Goal: Task Accomplishment & Management: Complete application form

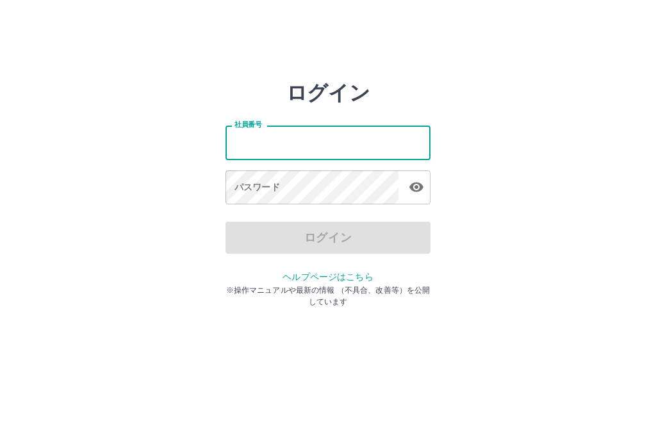
click at [513, 143] on div "ログイン 社員番号 社員番号 パスワード パスワード ログイン ヘルプページはこちら ※操作マニュアルや最新の情報 （不具合、改善等）を公開しています" at bounding box center [328, 183] width 656 height 205
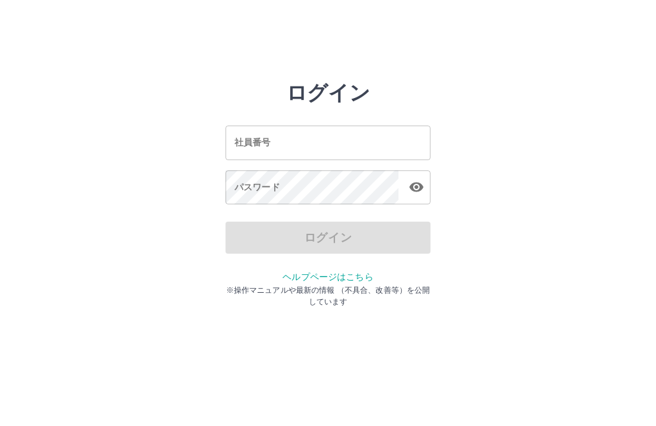
click at [386, 143] on input "社員番号" at bounding box center [328, 143] width 205 height 34
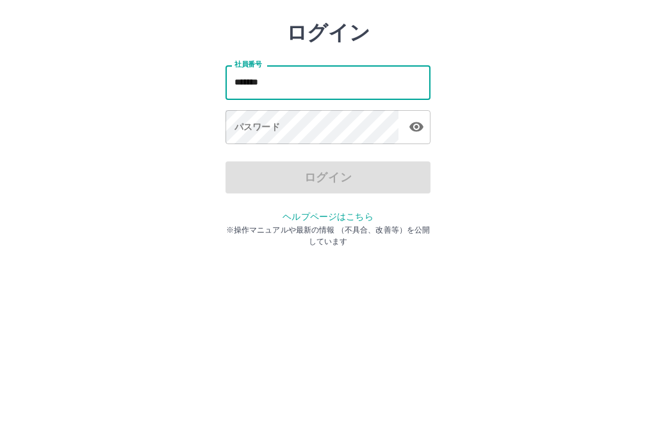
type input "*******"
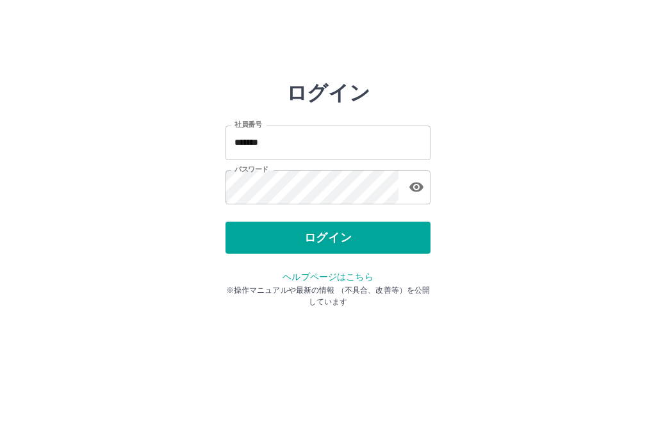
click at [357, 236] on button "ログイン" at bounding box center [328, 238] width 205 height 32
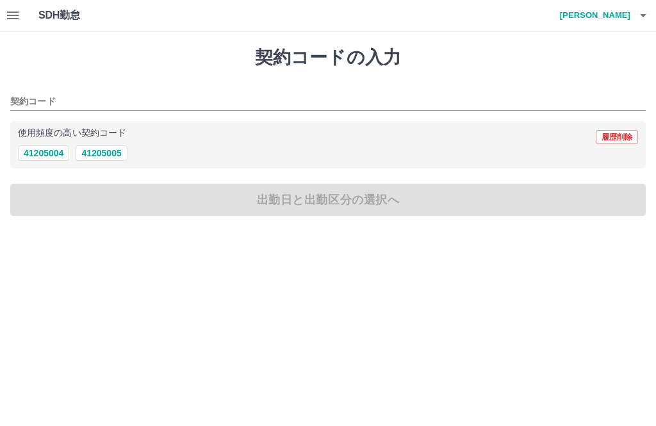
click at [4, 15] on button "button" at bounding box center [13, 15] width 26 height 31
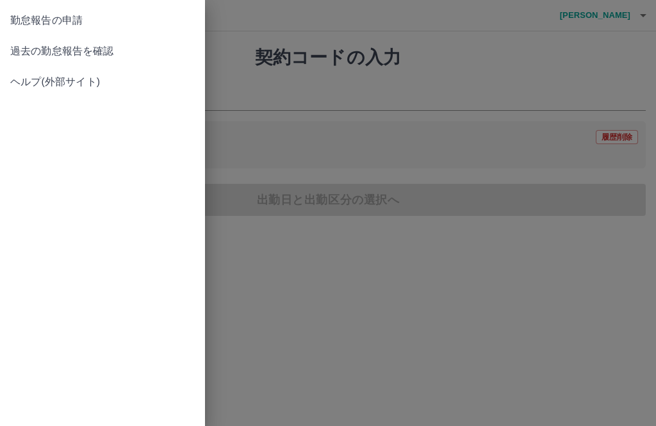
click at [115, 50] on span "過去の勤怠報告を確認" at bounding box center [102, 51] width 185 height 15
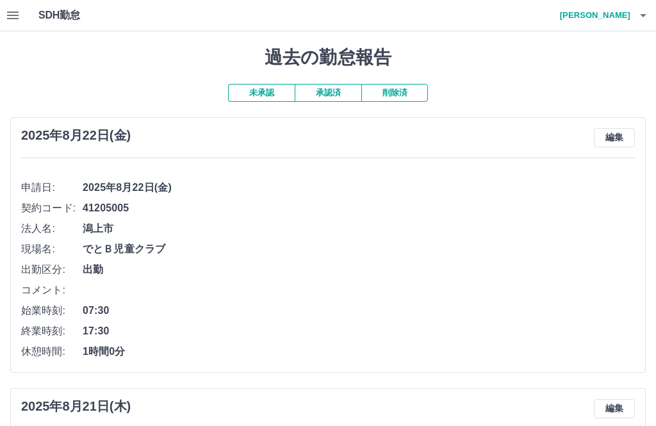
click at [626, 5] on h4 "小林　寿美子" at bounding box center [592, 15] width 77 height 31
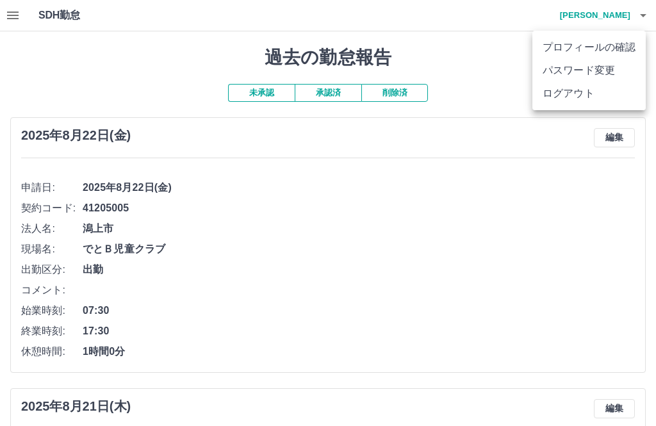
click at [593, 90] on li "ログアウト" at bounding box center [588, 93] width 113 height 23
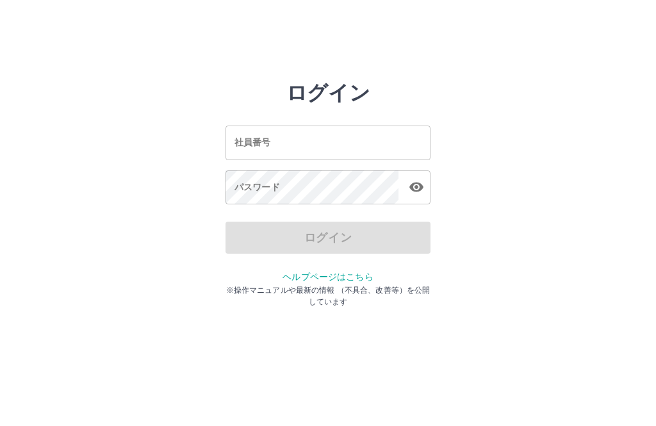
click at [331, 140] on input "社員番号" at bounding box center [328, 143] width 205 height 34
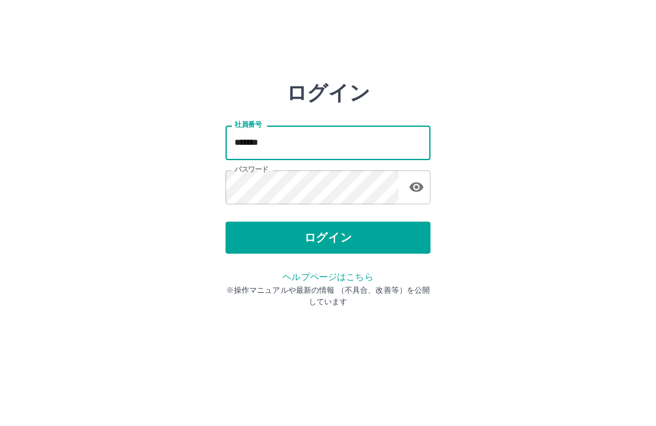
click at [564, 130] on div "ログイン 社員番号 ******* 社員番号 パスワード パスワード ログイン ヘルプページはこちら ※操作マニュアルや最新の情報 （不具合、改善等）を公開し…" at bounding box center [328, 183] width 656 height 205
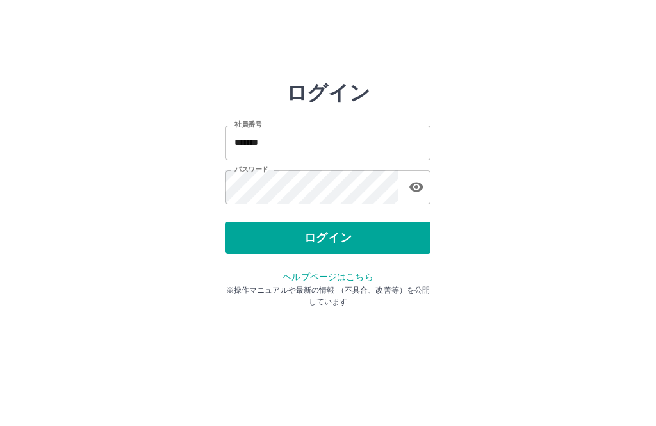
click at [386, 144] on input "*******" at bounding box center [328, 143] width 205 height 34
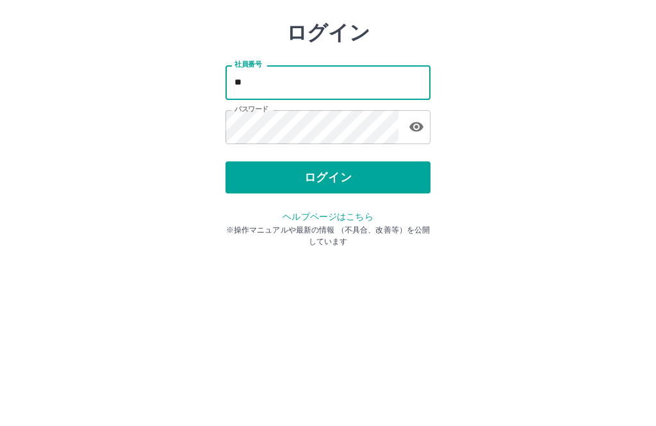
type input "*"
type input "*******"
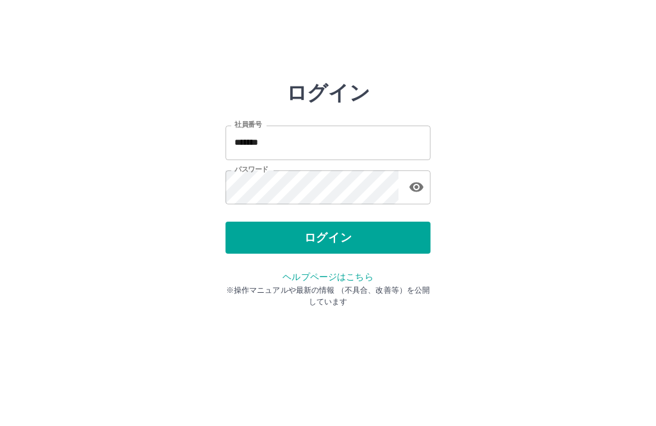
click at [352, 232] on button "ログイン" at bounding box center [328, 238] width 205 height 32
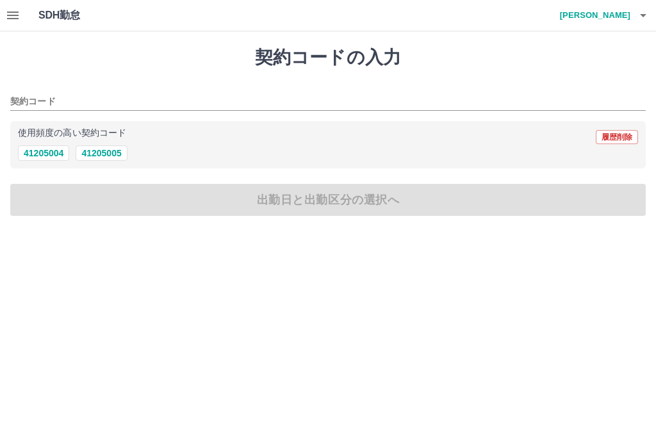
click at [115, 149] on button "41205005" at bounding box center [101, 152] width 51 height 15
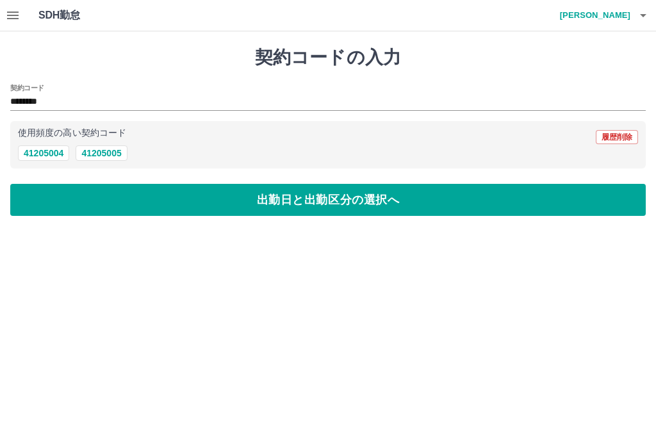
type input "********"
click at [1, 18] on button "button" at bounding box center [13, 15] width 26 height 31
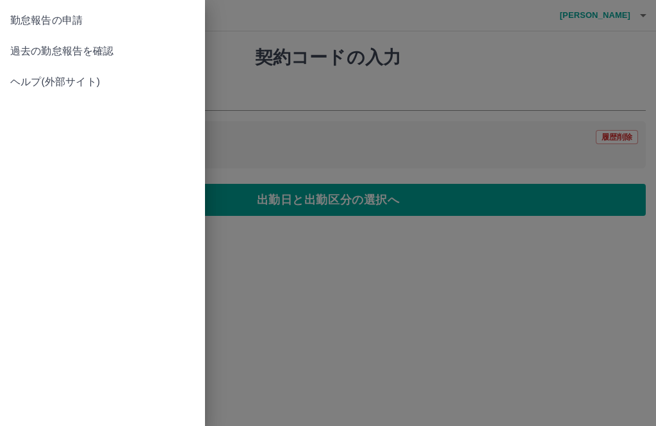
click at [103, 47] on span "過去の勤怠報告を確認" at bounding box center [102, 51] width 185 height 15
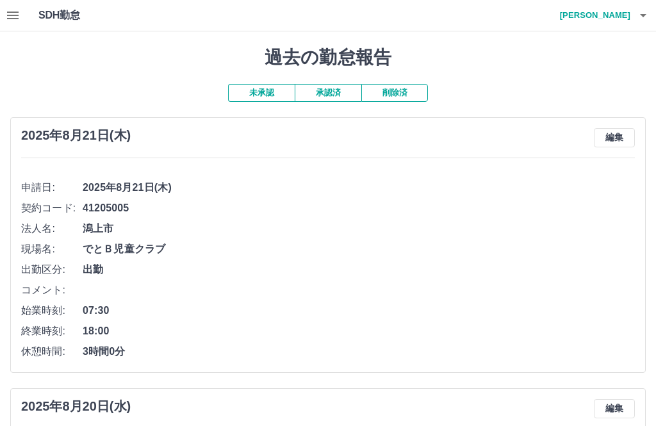
click at [341, 92] on button "承認済" at bounding box center [328, 93] width 67 height 18
click at [270, 92] on button "未承認" at bounding box center [261, 93] width 67 height 18
click at [15, 10] on icon "button" at bounding box center [12, 15] width 15 height 15
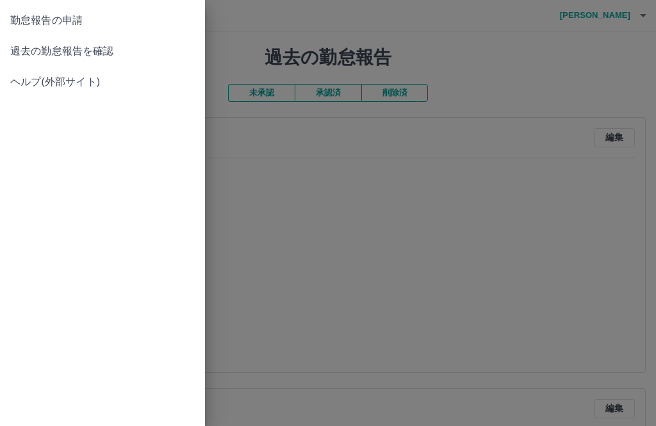
click at [68, 10] on link "勤怠報告の申請" at bounding box center [102, 20] width 205 height 31
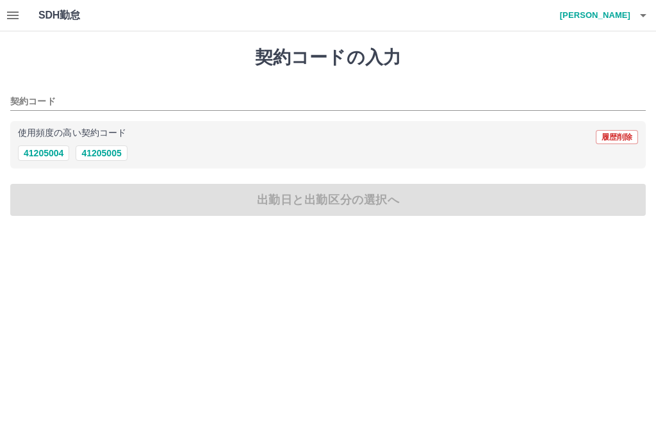
click at [122, 152] on button "41205005" at bounding box center [101, 152] width 51 height 15
type input "********"
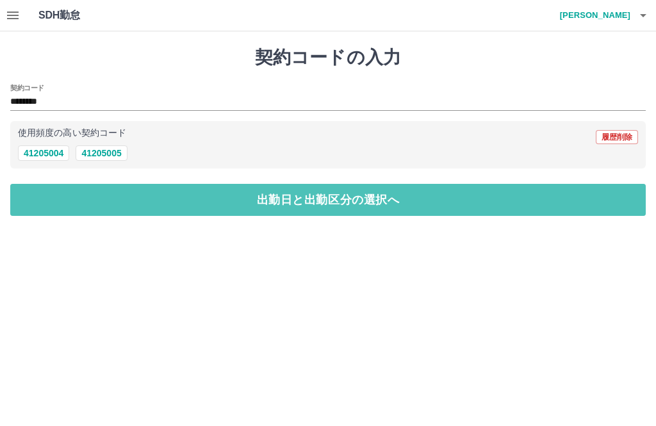
click at [311, 204] on button "出勤日と出勤区分の選択へ" at bounding box center [328, 200] width 636 height 32
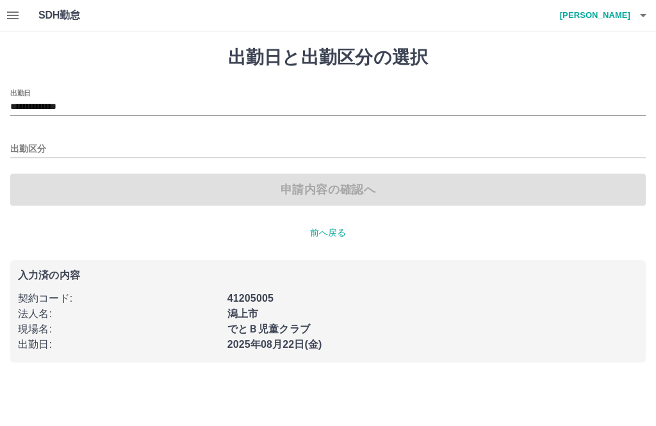
click at [196, 142] on input "出勤区分" at bounding box center [328, 150] width 636 height 16
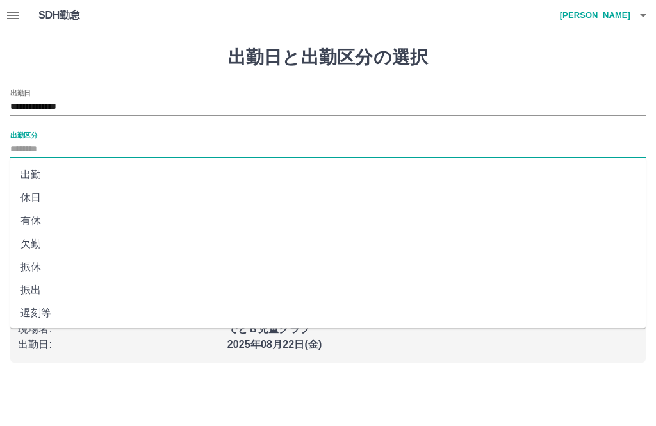
click at [69, 181] on li "出勤" at bounding box center [328, 174] width 636 height 23
type input "**"
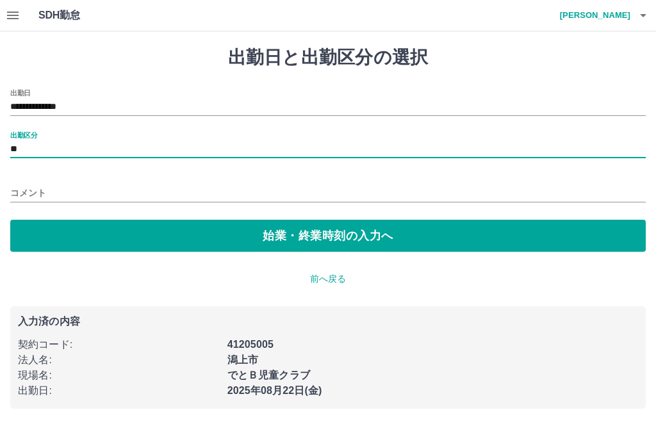
click at [327, 233] on button "始業・終業時刻の入力へ" at bounding box center [328, 236] width 636 height 32
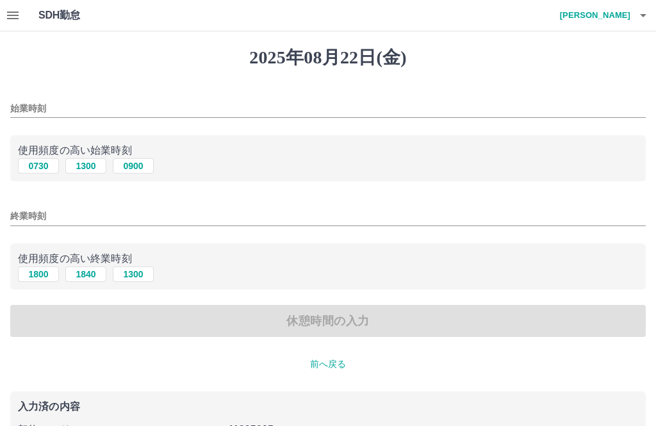
click at [45, 168] on button "0730" at bounding box center [38, 165] width 41 height 15
type input "****"
click at [297, 211] on input "終業時刻" at bounding box center [328, 216] width 636 height 19
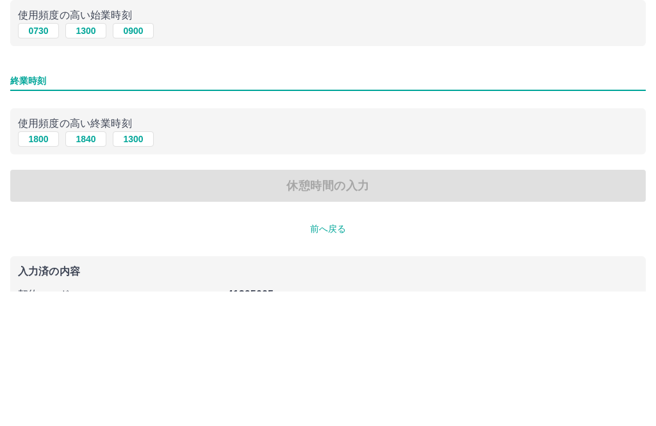
click at [33, 267] on button "1800" at bounding box center [38, 274] width 41 height 15
type input "****"
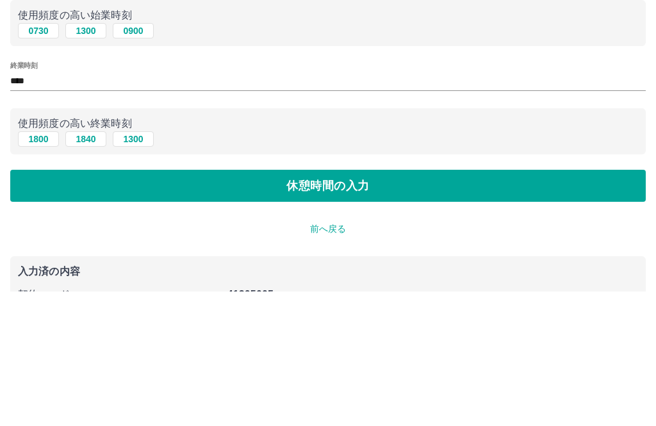
scroll to position [100, 0]
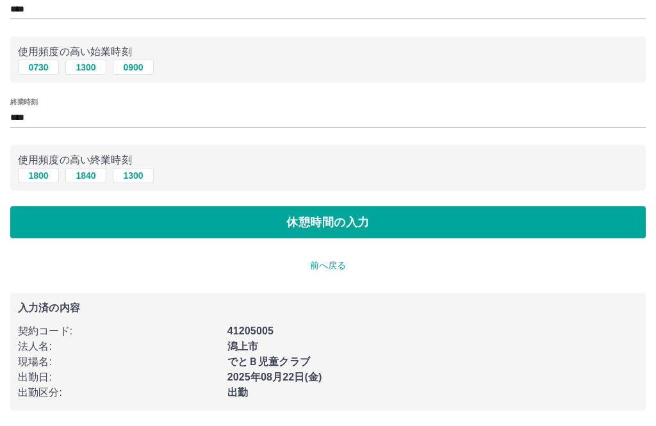
click at [326, 224] on button "休憩時間の入力" at bounding box center [328, 222] width 636 height 32
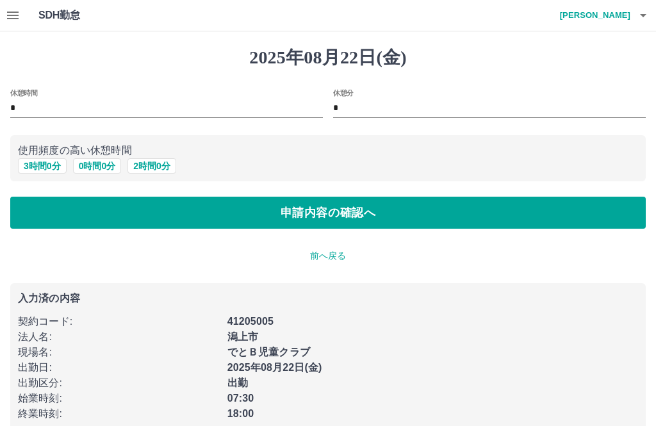
click at [234, 101] on input "*" at bounding box center [166, 108] width 313 height 19
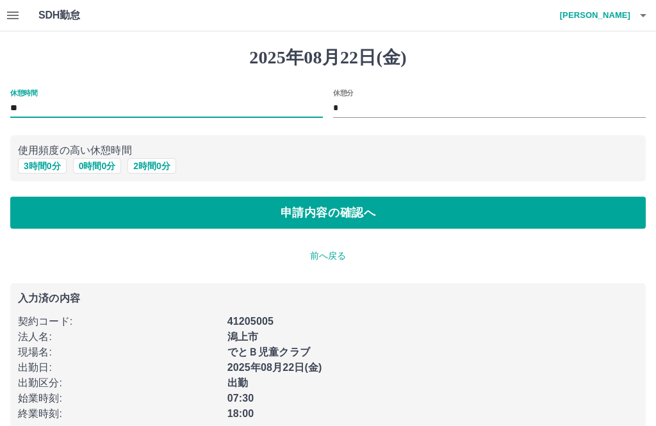
type input "*"
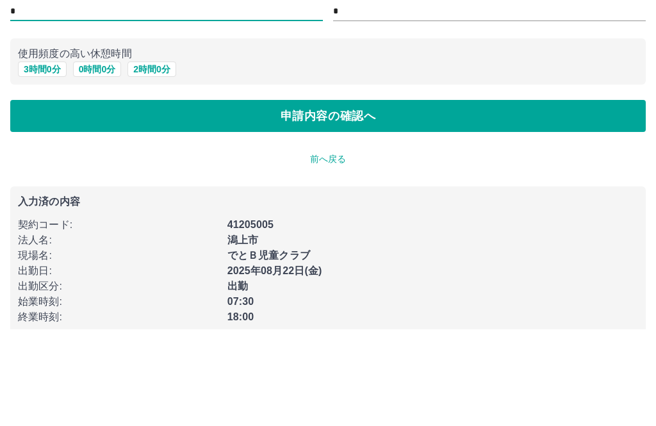
type input "*"
click at [350, 197] on button "申請内容の確認へ" at bounding box center [328, 213] width 636 height 32
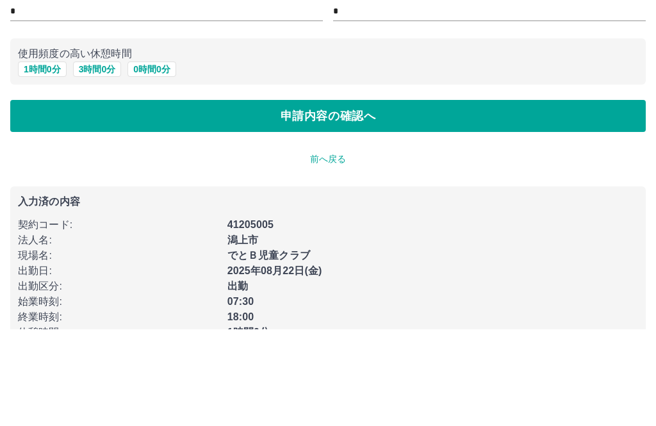
scroll to position [22, 0]
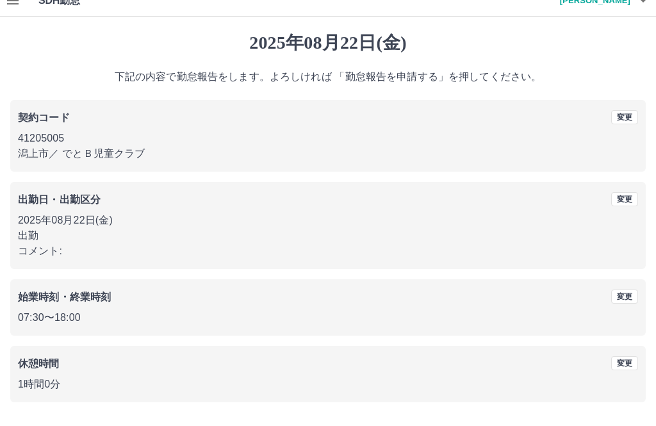
scroll to position [12, 0]
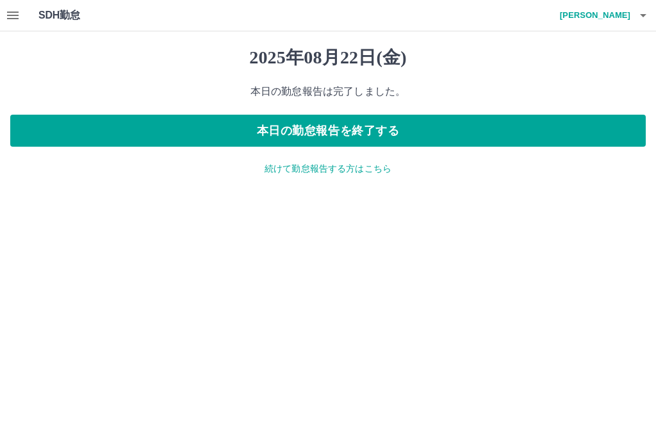
click at [347, 122] on button "本日の勤怠報告を終了する" at bounding box center [328, 131] width 636 height 32
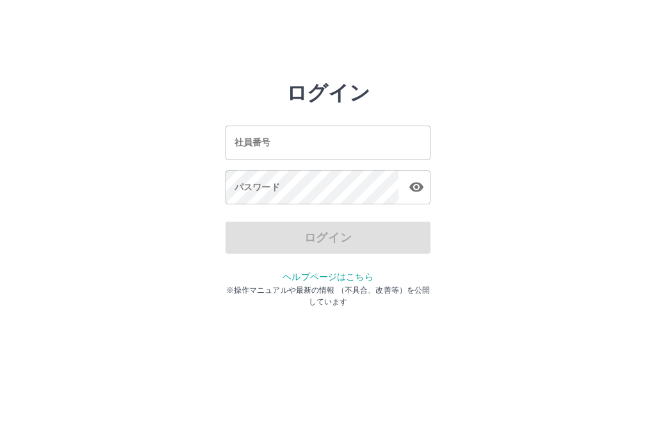
click at [359, 131] on input "社員番号" at bounding box center [328, 143] width 205 height 34
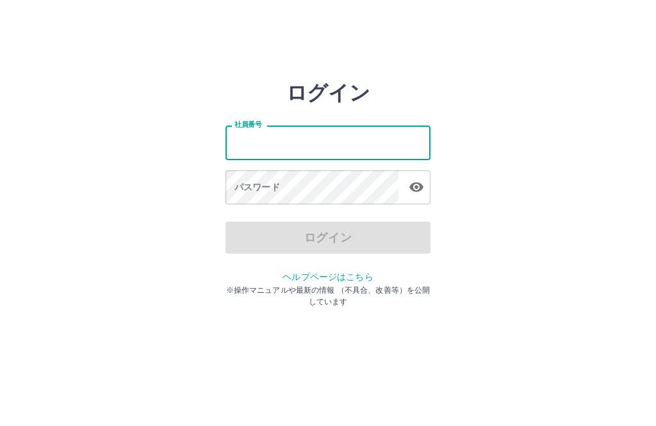
type input "*******"
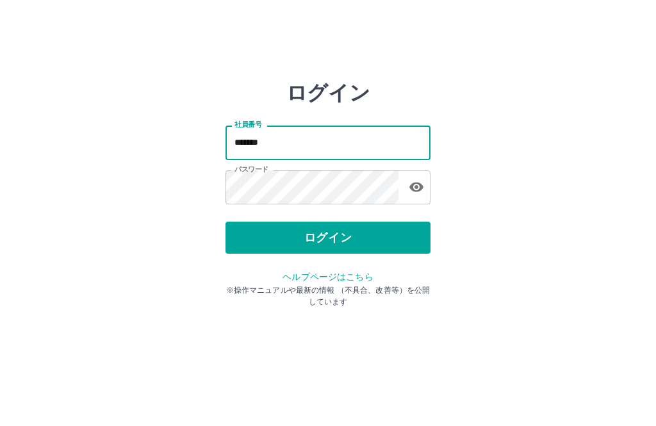
click at [340, 235] on button "ログイン" at bounding box center [328, 238] width 205 height 32
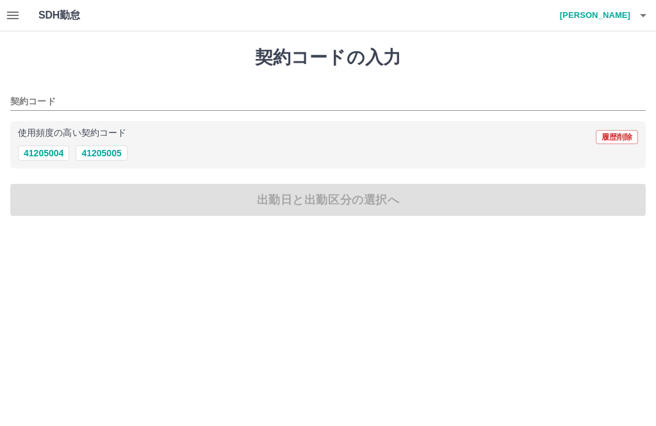
click at [21, 9] on button "button" at bounding box center [13, 15] width 26 height 31
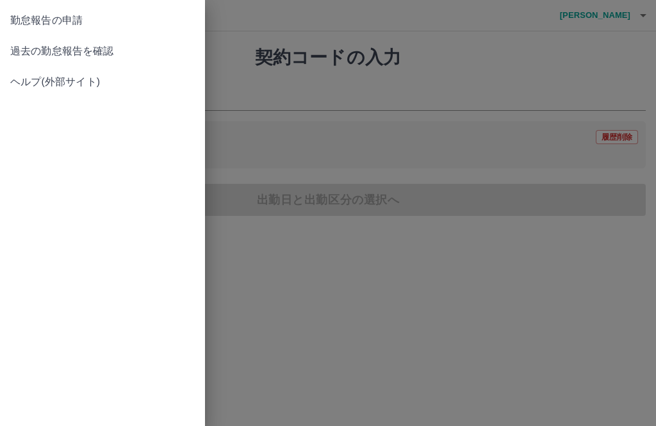
click at [107, 51] on span "過去の勤怠報告を確認" at bounding box center [102, 51] width 185 height 15
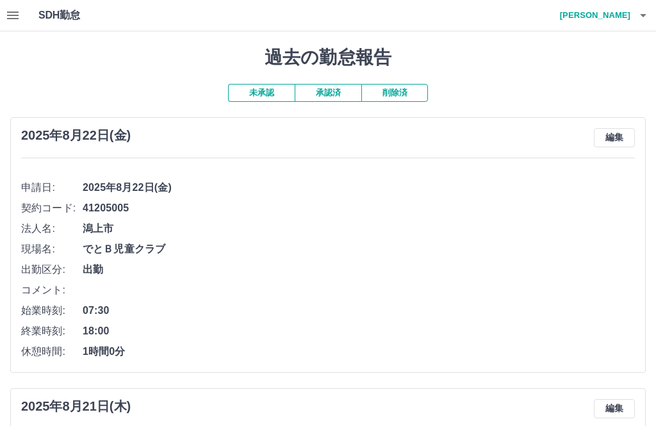
click at [277, 91] on button "未承認" at bounding box center [261, 93] width 67 height 18
click at [612, 12] on h4 "菅原　律子" at bounding box center [592, 15] width 77 height 31
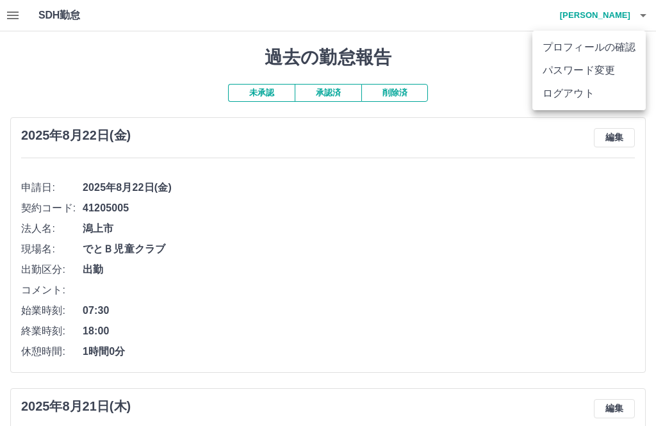
click at [589, 94] on li "ログアウト" at bounding box center [588, 93] width 113 height 23
